Goal: Complete application form

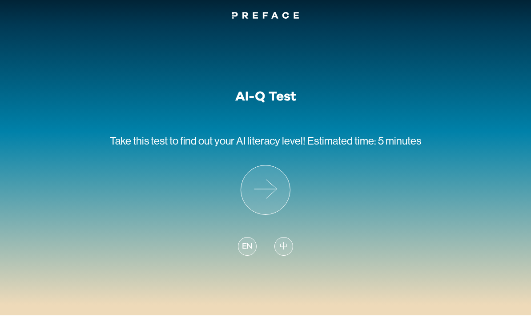
scroll to position [1, 0]
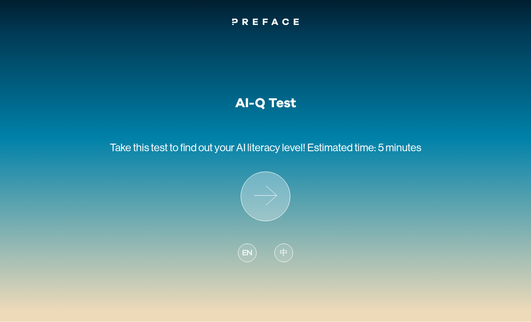
click at [285, 205] on icon at bounding box center [265, 196] width 49 height 49
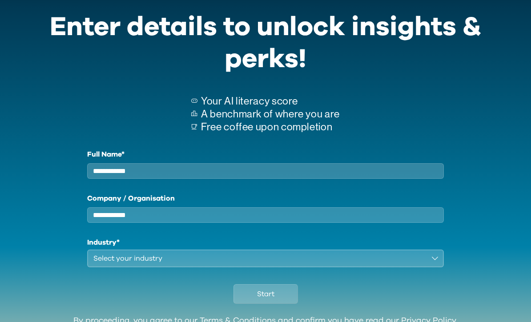
scroll to position [50, 0]
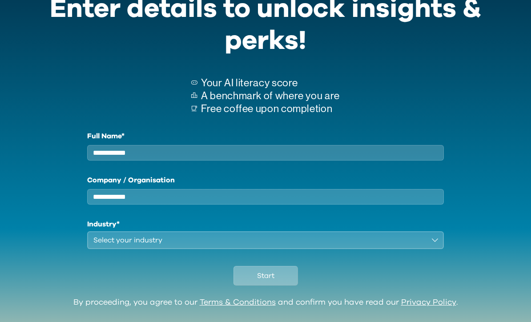
click at [274, 286] on button "Start" at bounding box center [265, 276] width 64 height 20
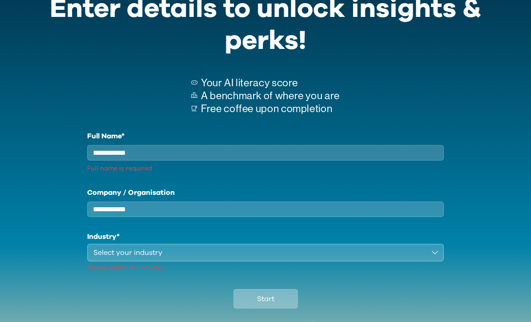
click at [274, 304] on span "Start" at bounding box center [265, 299] width 17 height 11
click at [291, 258] on div "Select your industry" at bounding box center [259, 252] width 332 height 11
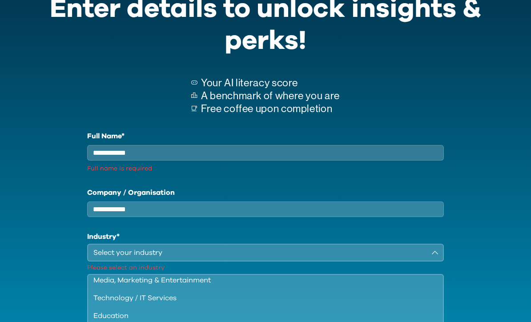
scroll to position [76, 0]
click at [257, 307] on li "Technology / IT Services" at bounding box center [265, 298] width 355 height 18
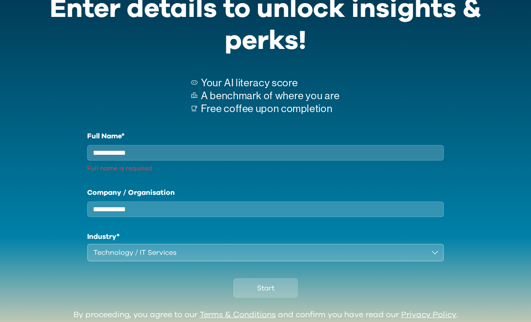
click at [260, 310] on div "Start" at bounding box center [266, 286] width 510 height 49
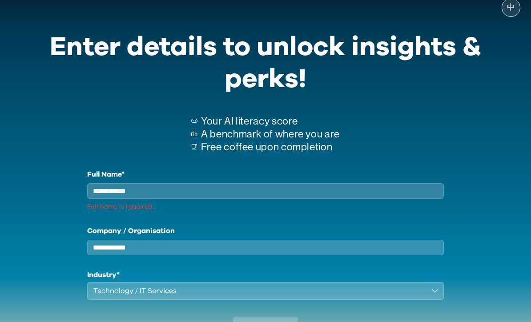
scroll to position [0, 0]
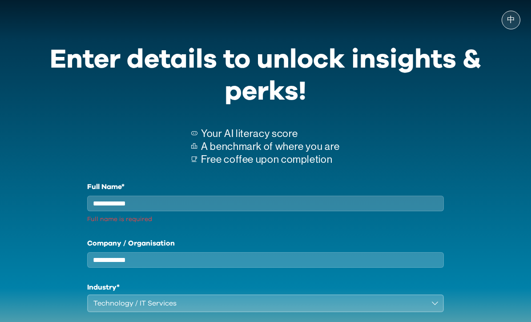
scroll to position [29, 0]
